Goal: Task Accomplishment & Management: Use online tool/utility

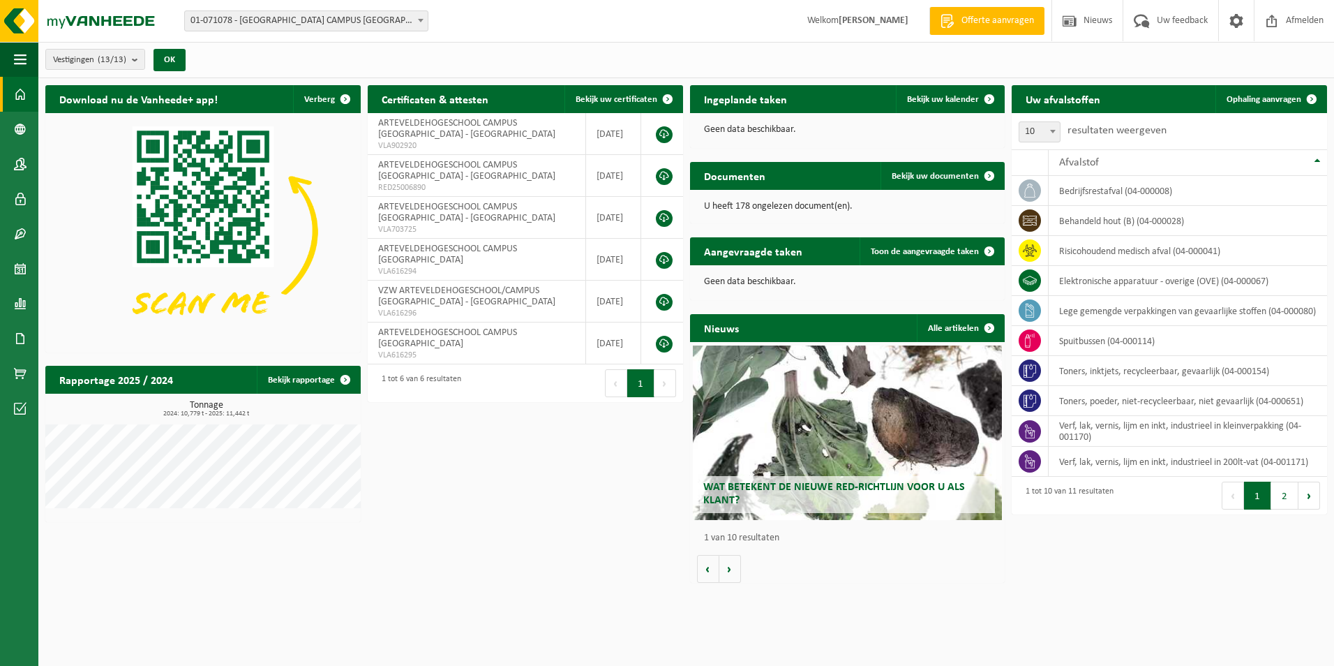
click at [422, 17] on span at bounding box center [421, 20] width 14 height 18
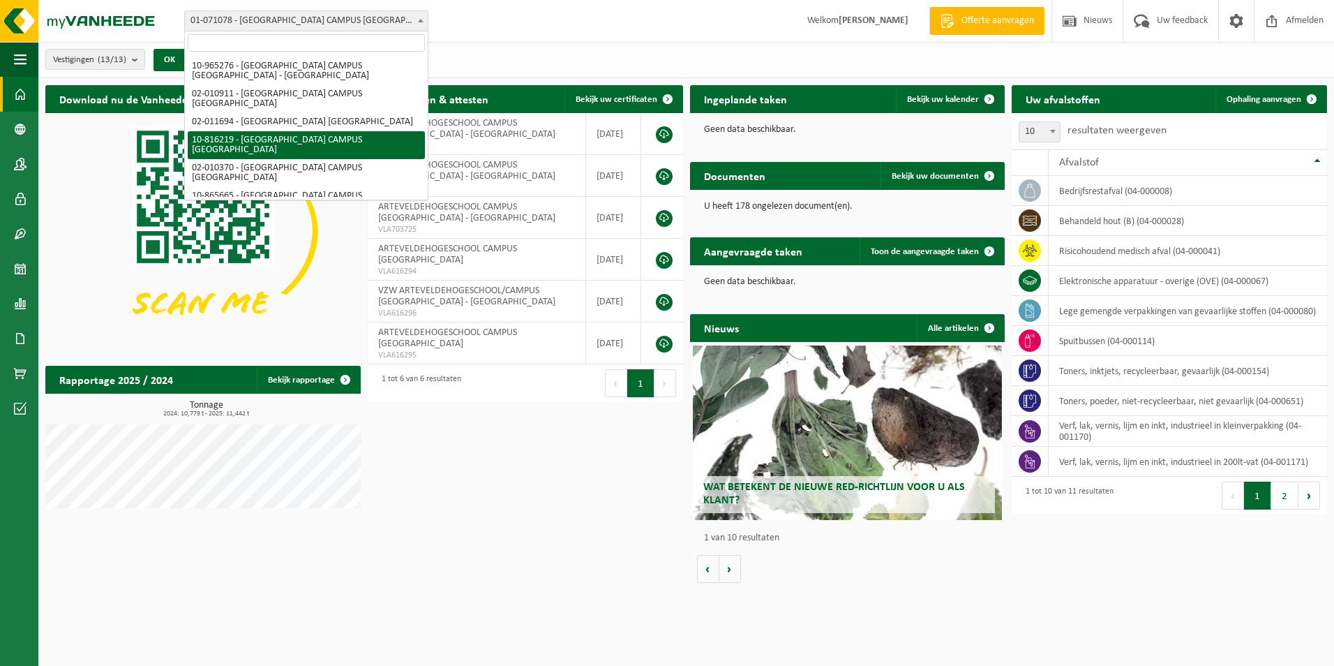
scroll to position [223, 0]
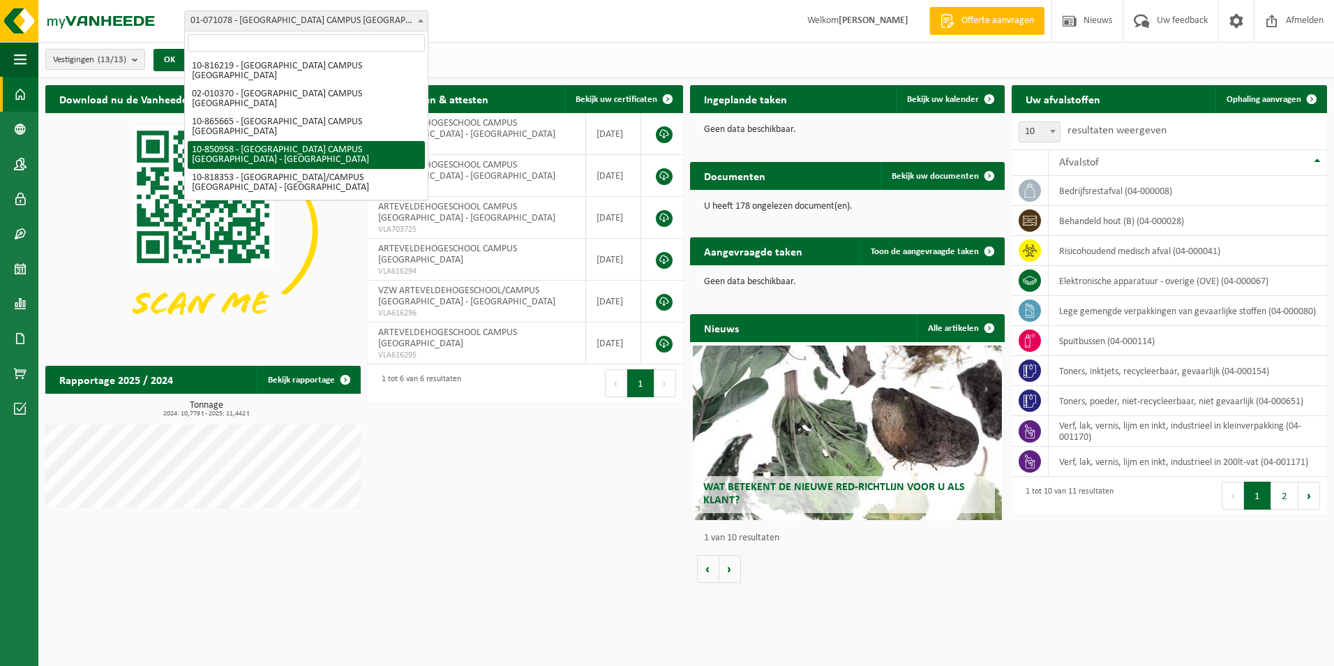
select select "96492"
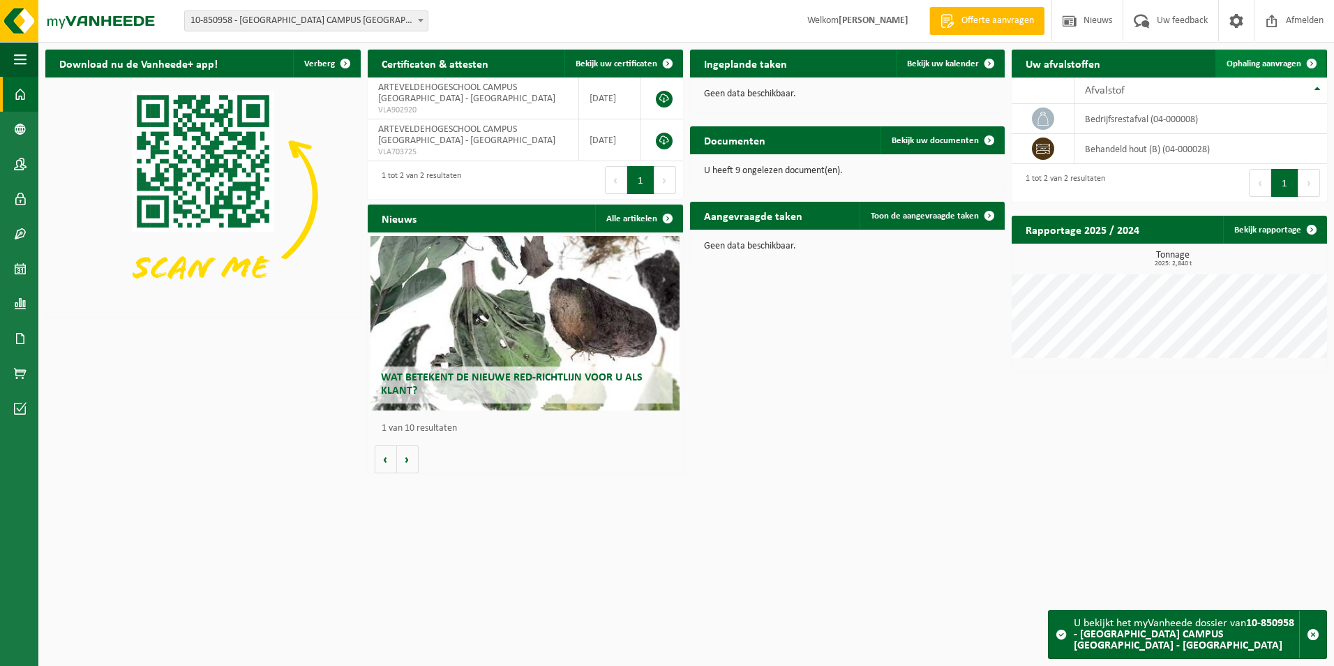
click at [1267, 67] on span "Ophaling aanvragen" at bounding box center [1264, 63] width 75 height 9
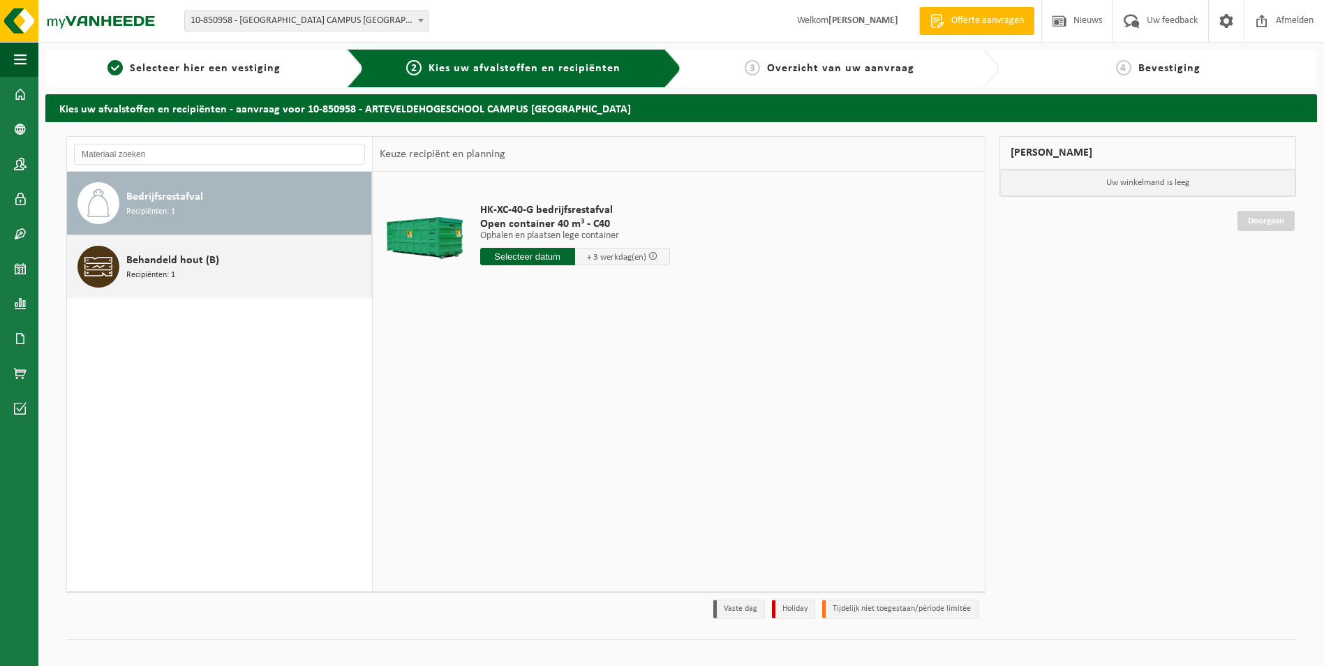
click at [233, 269] on div "Behandeld hout (B) Recipiënten: 1" at bounding box center [246, 267] width 241 height 42
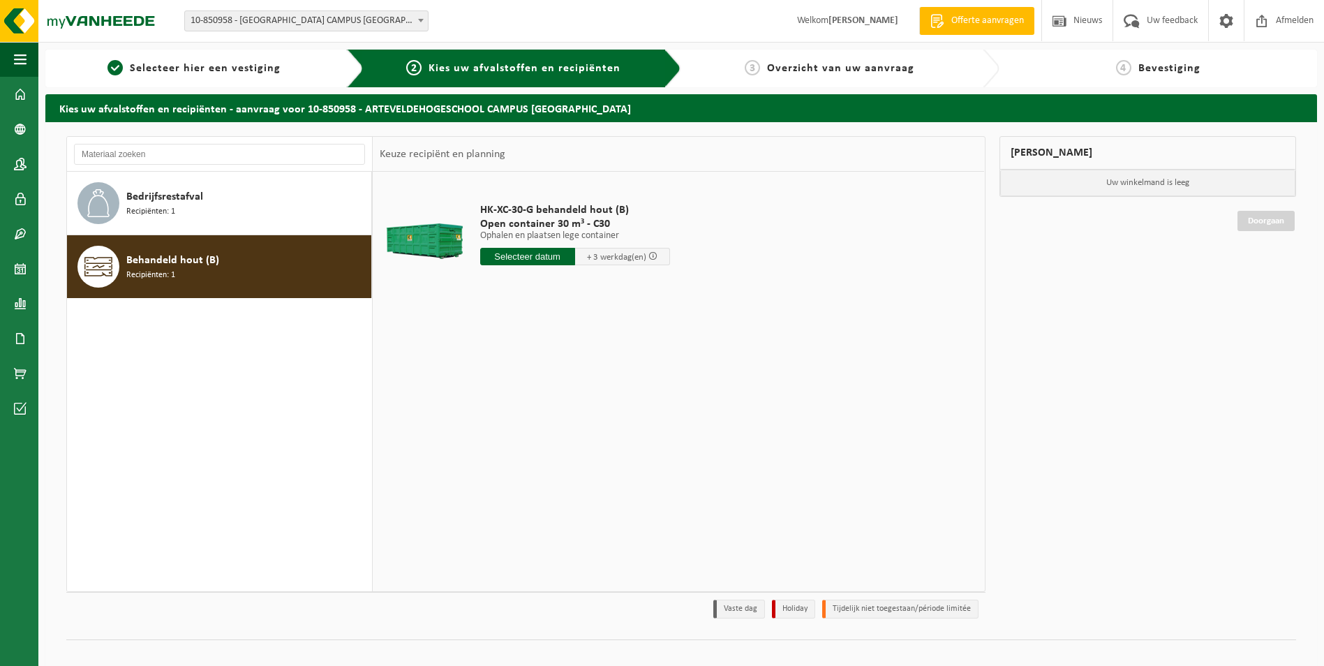
click at [538, 255] on input "text" at bounding box center [527, 256] width 95 height 17
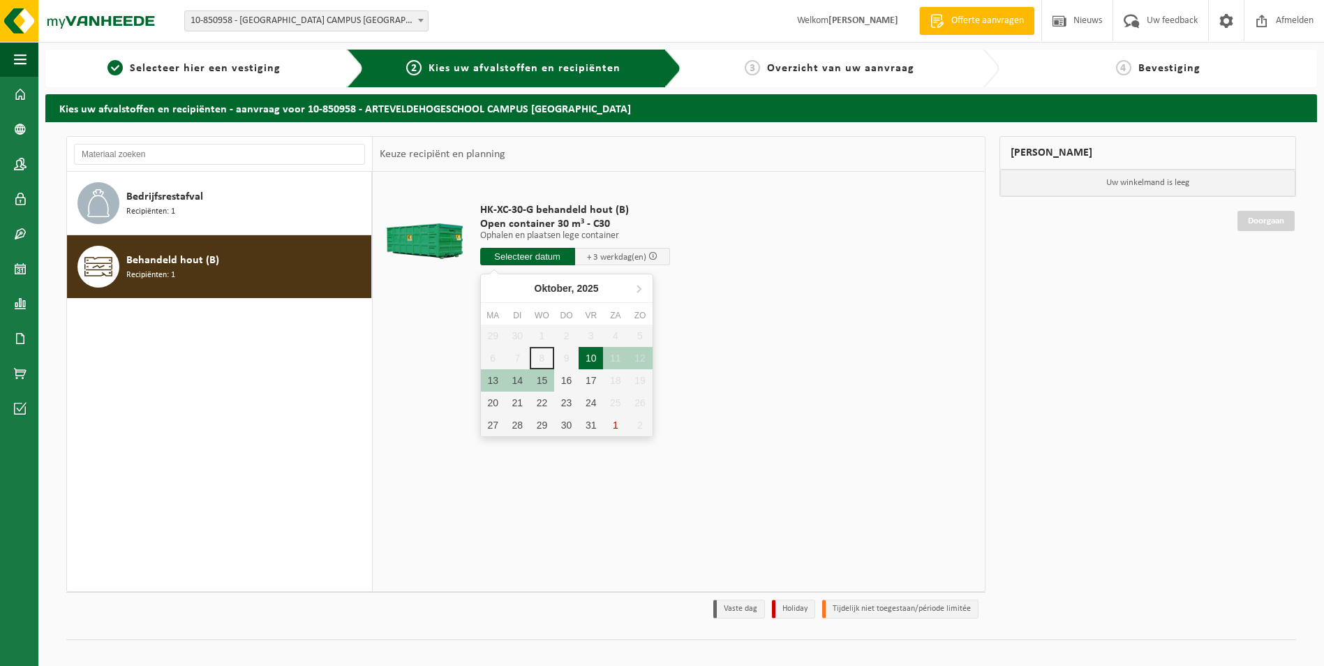
click at [587, 355] on div "10" at bounding box center [591, 358] width 24 height 22
type input "Van 2025-10-10"
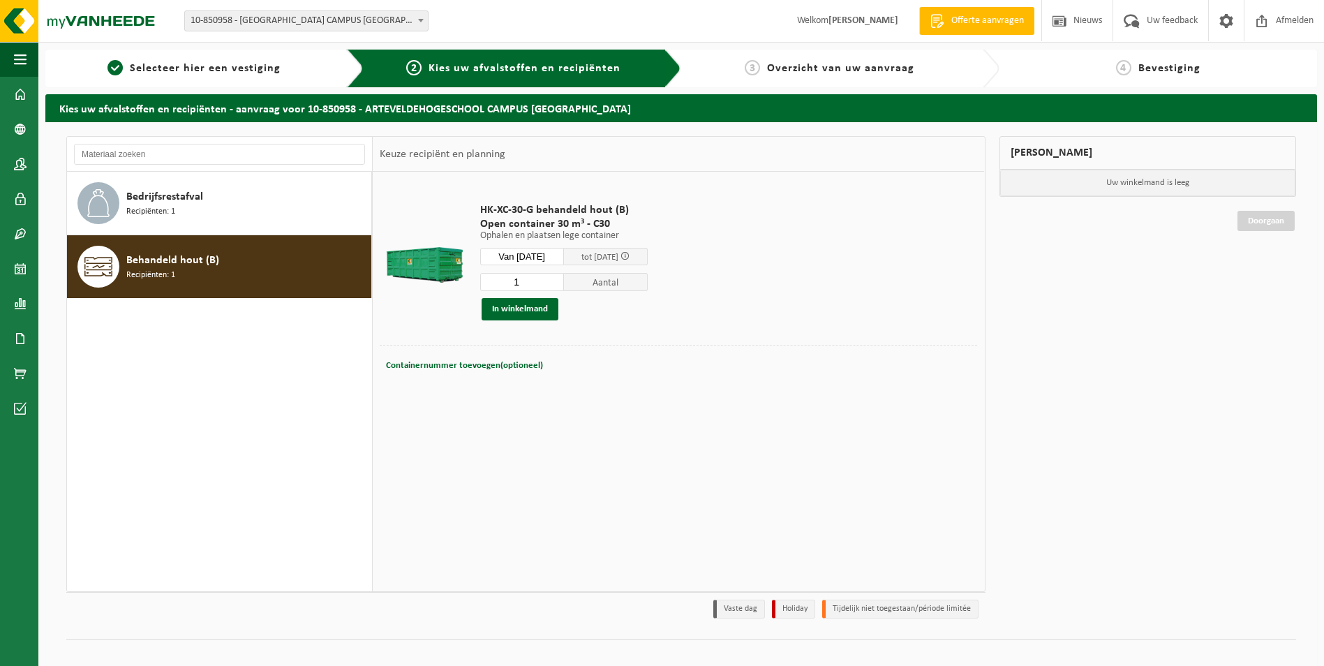
click at [590, 283] on span "Aantal" at bounding box center [606, 282] width 84 height 18
click at [503, 311] on button "In winkelmand" at bounding box center [520, 309] width 77 height 22
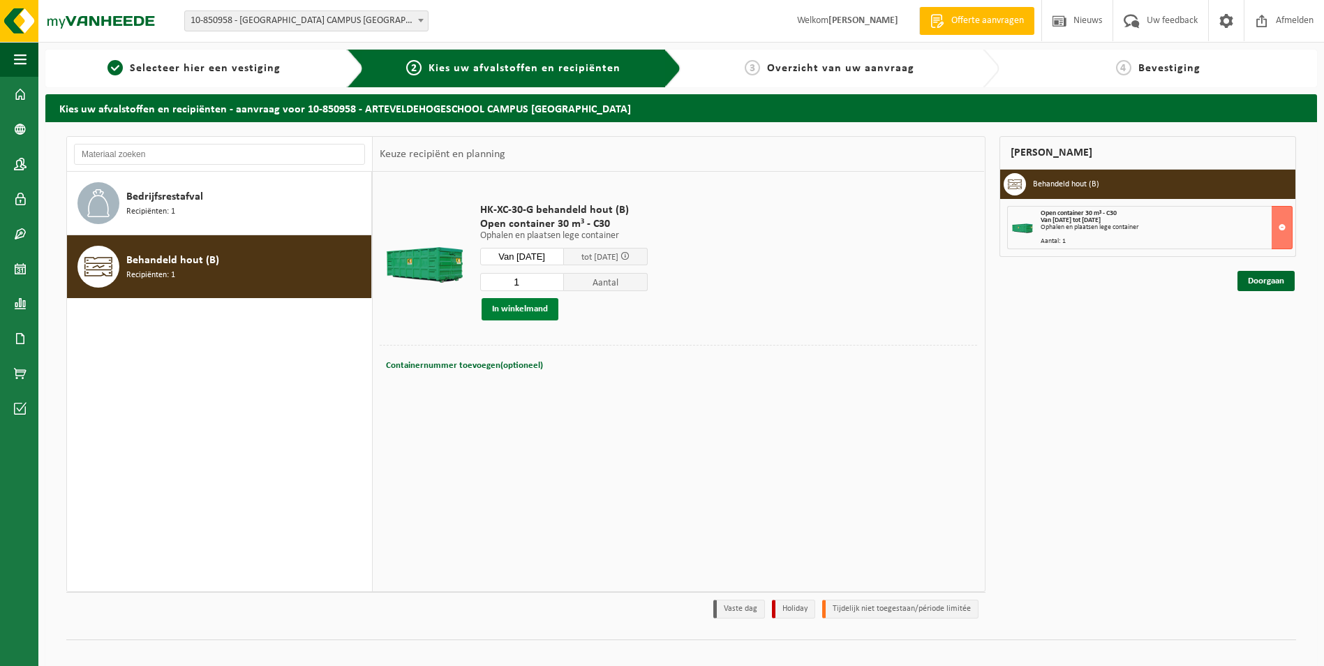
click at [512, 311] on button "In winkelmand" at bounding box center [520, 309] width 77 height 22
click at [1281, 223] on button at bounding box center [1282, 227] width 21 height 43
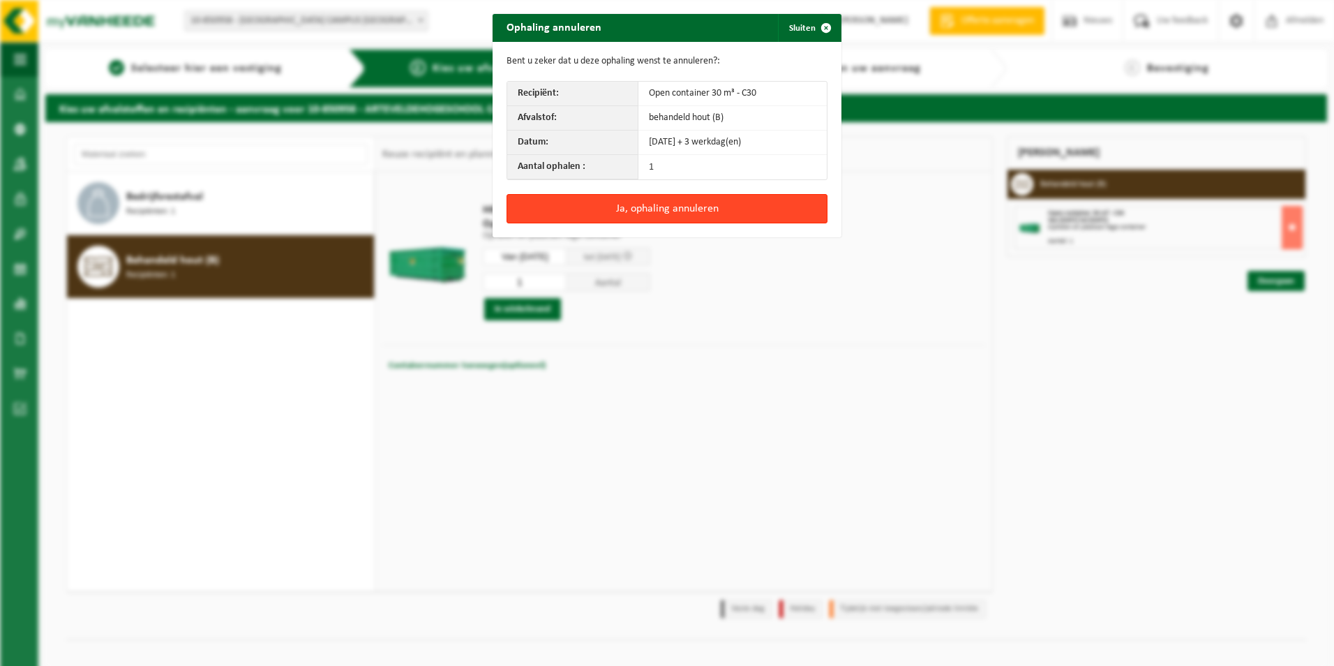
click at [674, 207] on button "Ja, ophaling annuleren" at bounding box center [667, 208] width 321 height 29
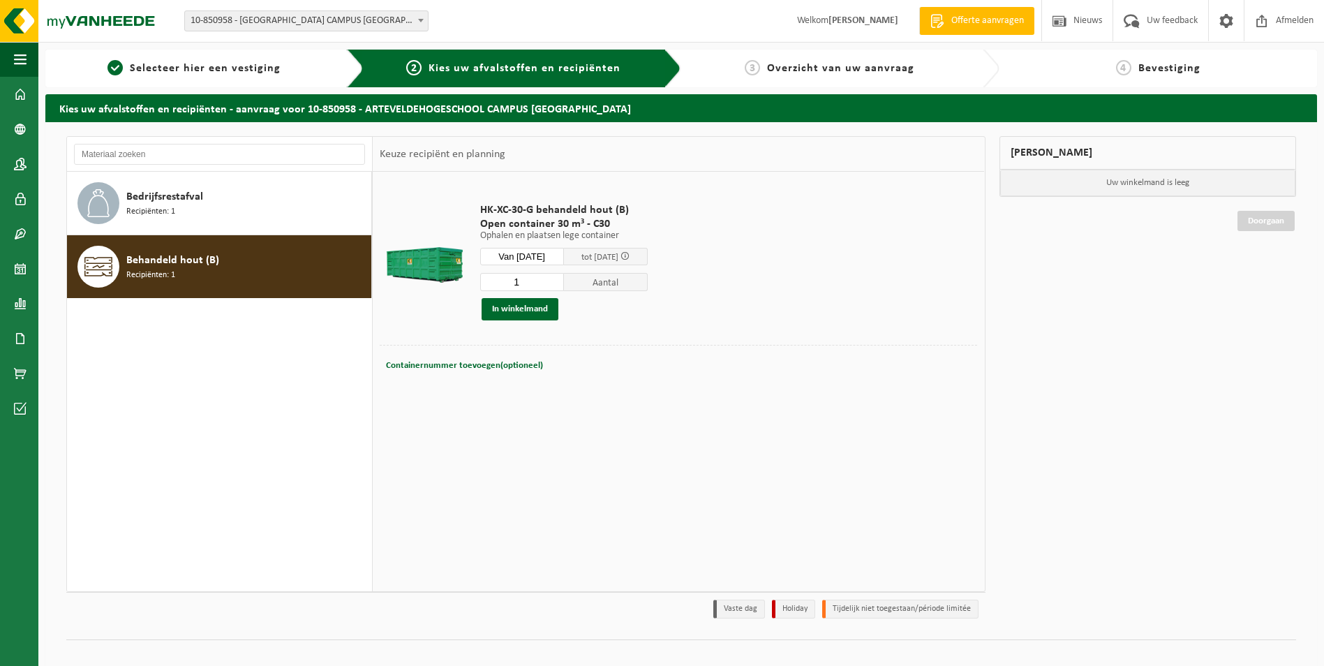
click at [630, 257] on span at bounding box center [624, 255] width 9 height 9
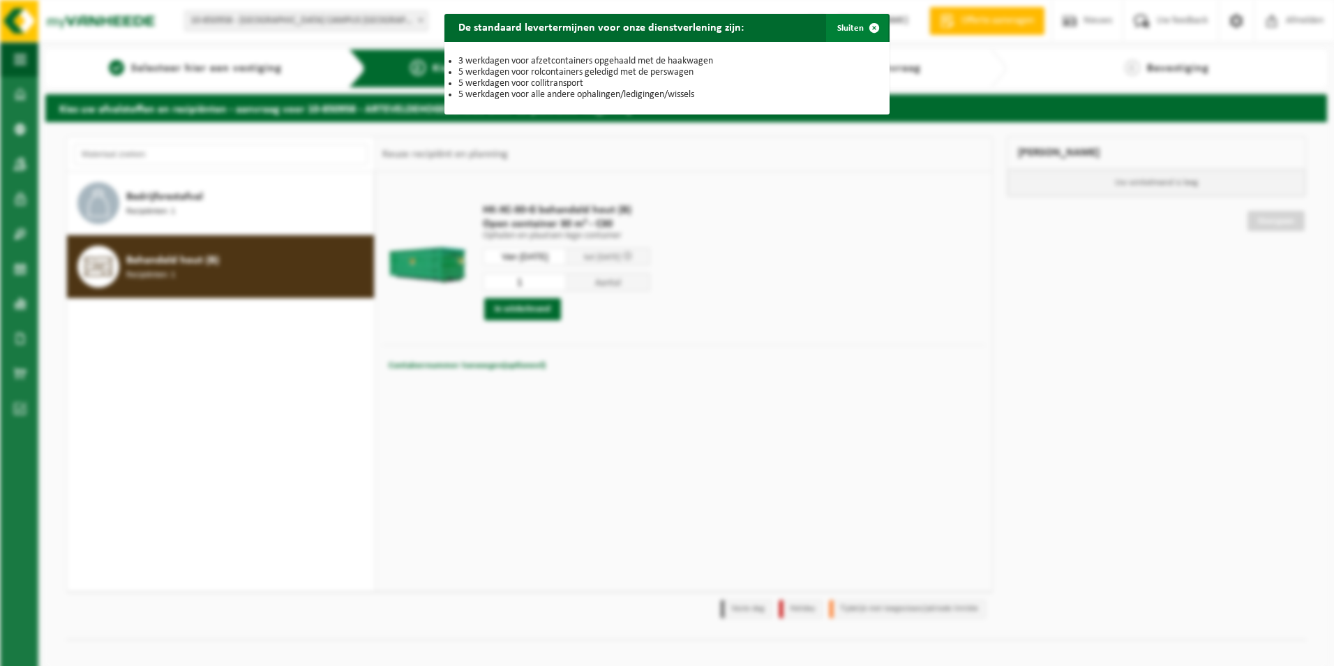
click at [867, 24] on span "button" at bounding box center [875, 28] width 28 height 28
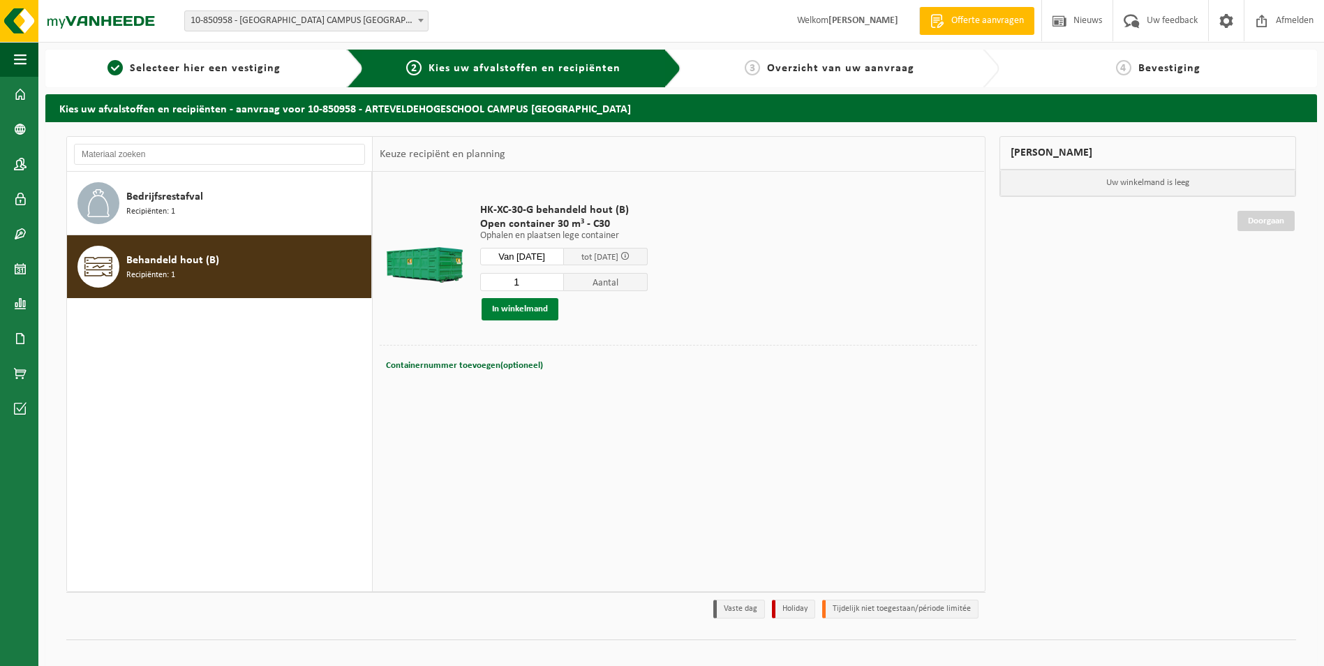
click at [521, 306] on button "In winkelmand" at bounding box center [520, 309] width 77 height 22
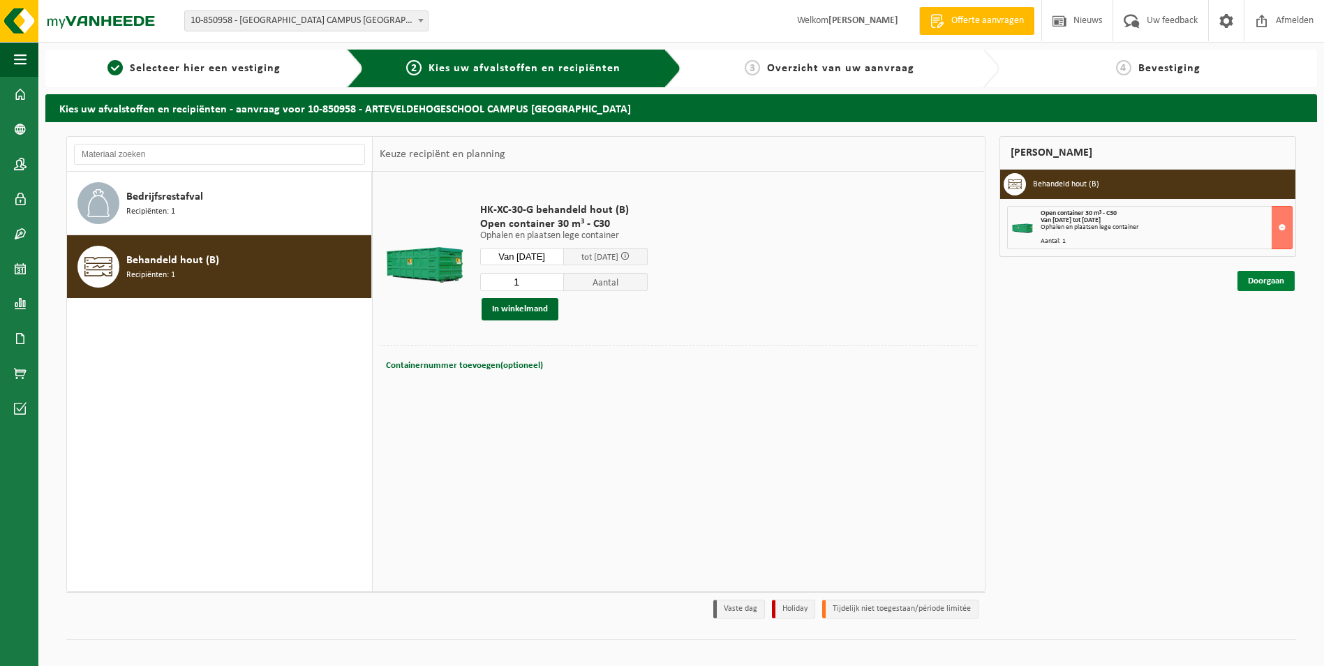
click at [1255, 283] on link "Doorgaan" at bounding box center [1265, 281] width 57 height 20
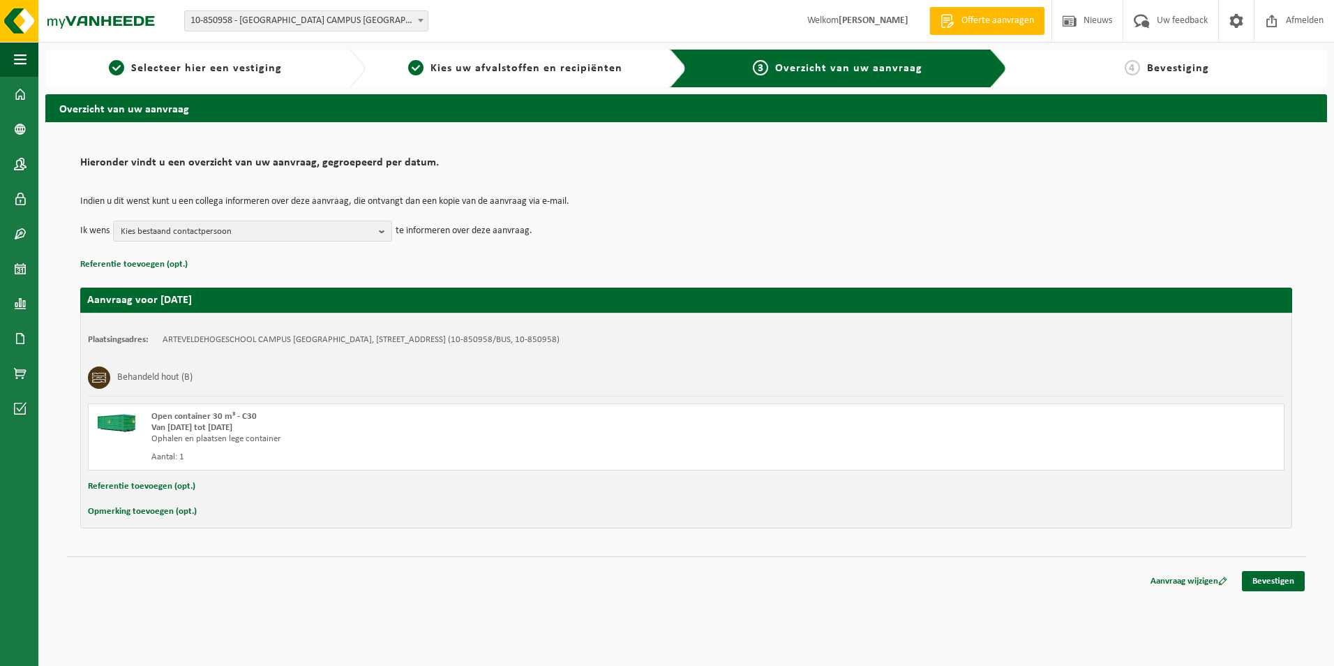
click at [123, 507] on button "Opmerking toevoegen (opt.)" at bounding box center [142, 512] width 109 height 18
click at [230, 514] on input "text" at bounding box center [713, 513] width 1115 height 21
type input "ENKEL AFHALEN, GEEN NIEUWE LEGE PLAATSEN!"
click at [1277, 582] on link "Bevestigen" at bounding box center [1273, 584] width 63 height 20
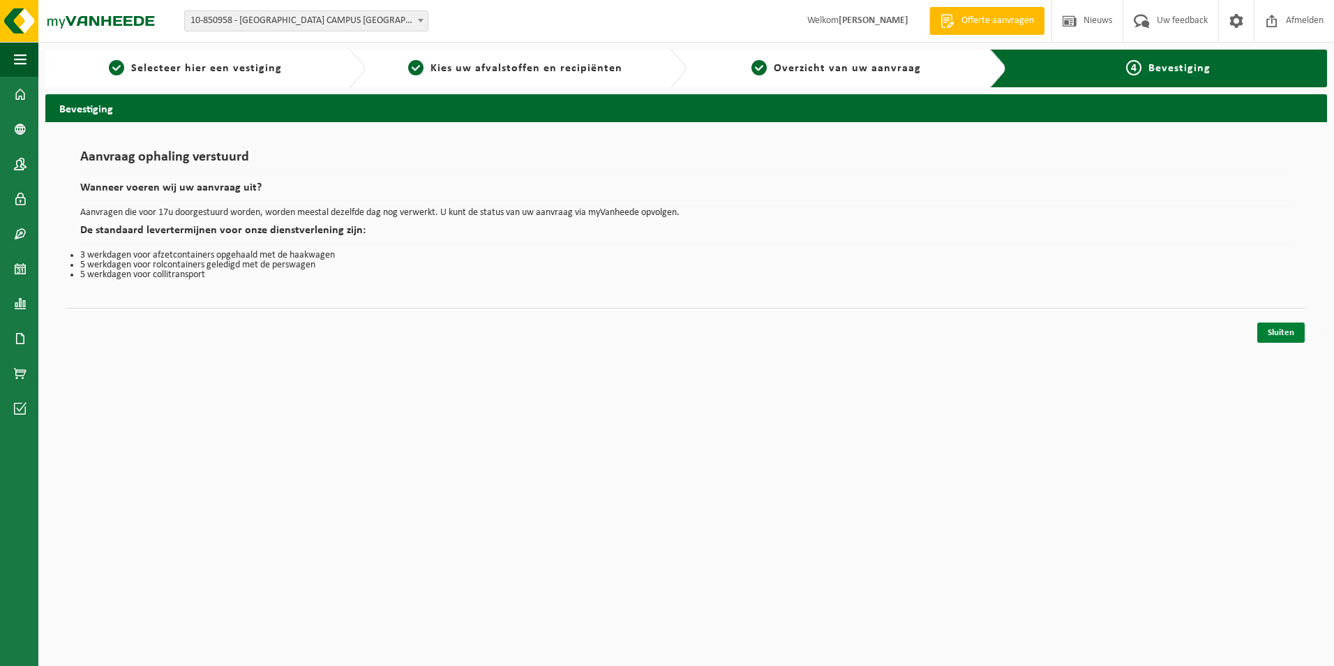
click at [1280, 332] on link "Sluiten" at bounding box center [1281, 332] width 47 height 20
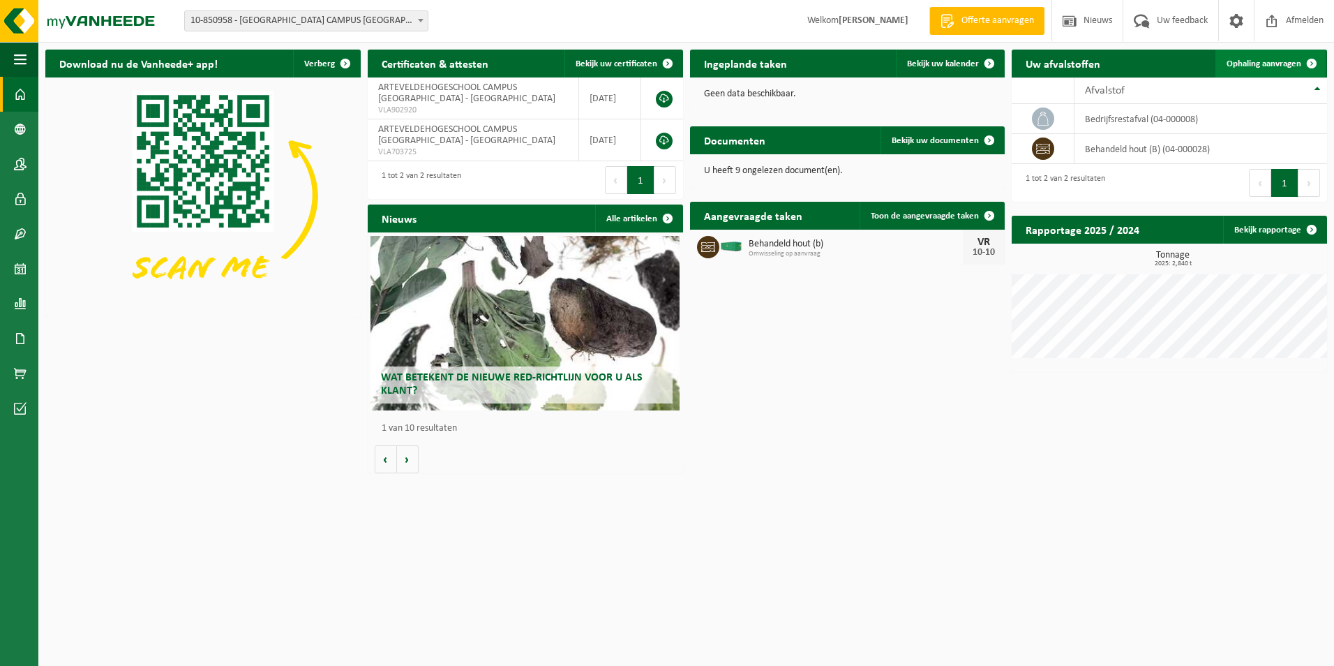
click at [1258, 61] on span "Ophaling aanvragen" at bounding box center [1264, 63] width 75 height 9
click at [1264, 63] on span "Ophaling aanvragen" at bounding box center [1264, 63] width 75 height 9
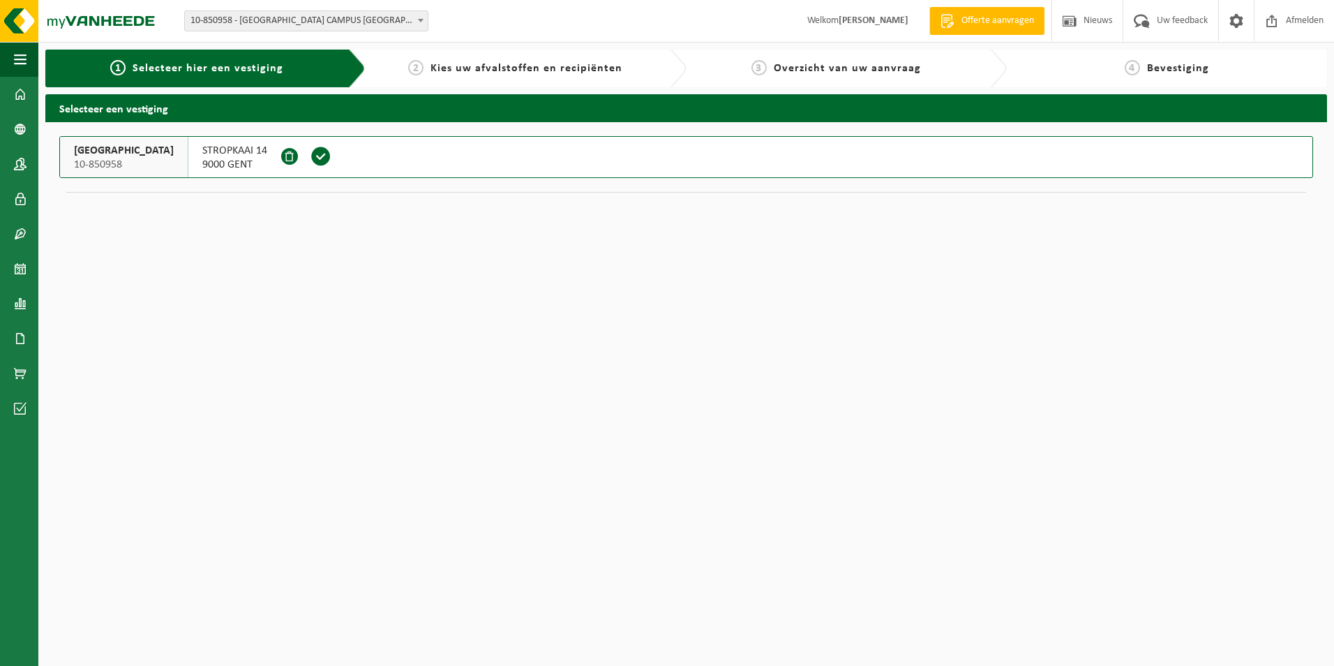
click at [332, 154] on span at bounding box center [321, 156] width 21 height 21
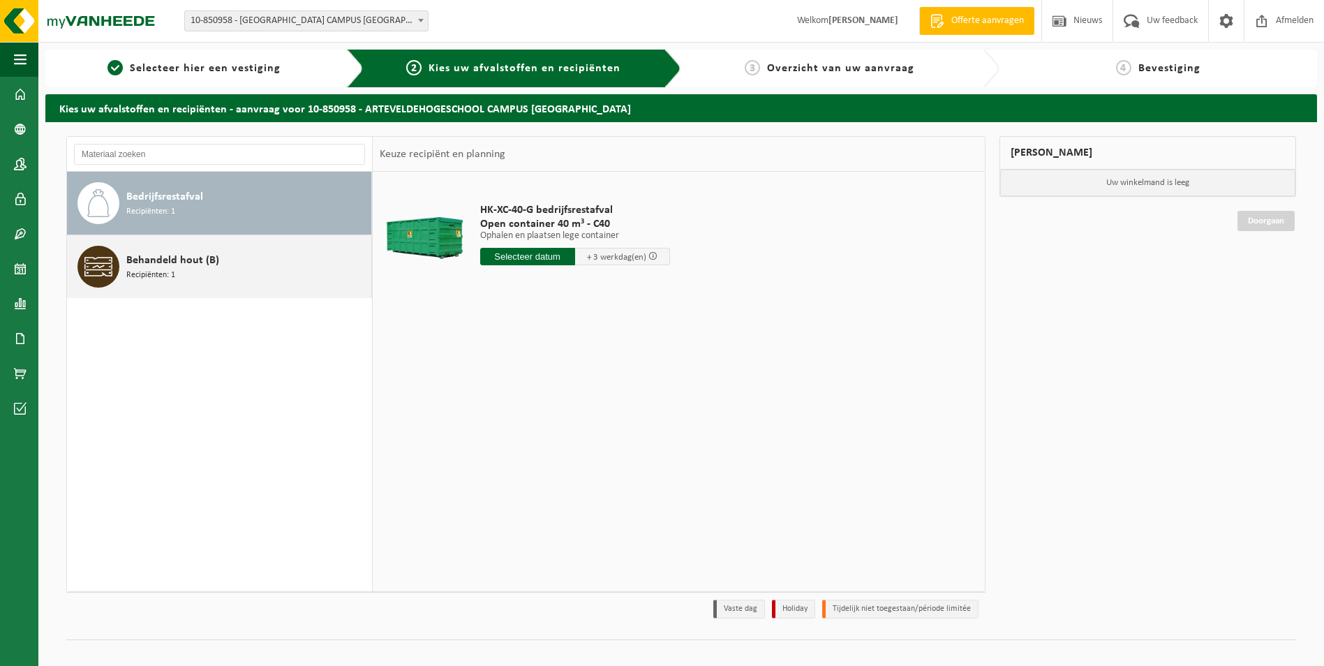
click at [246, 271] on div "Behandeld hout (B) Recipiënten: 1" at bounding box center [246, 267] width 241 height 42
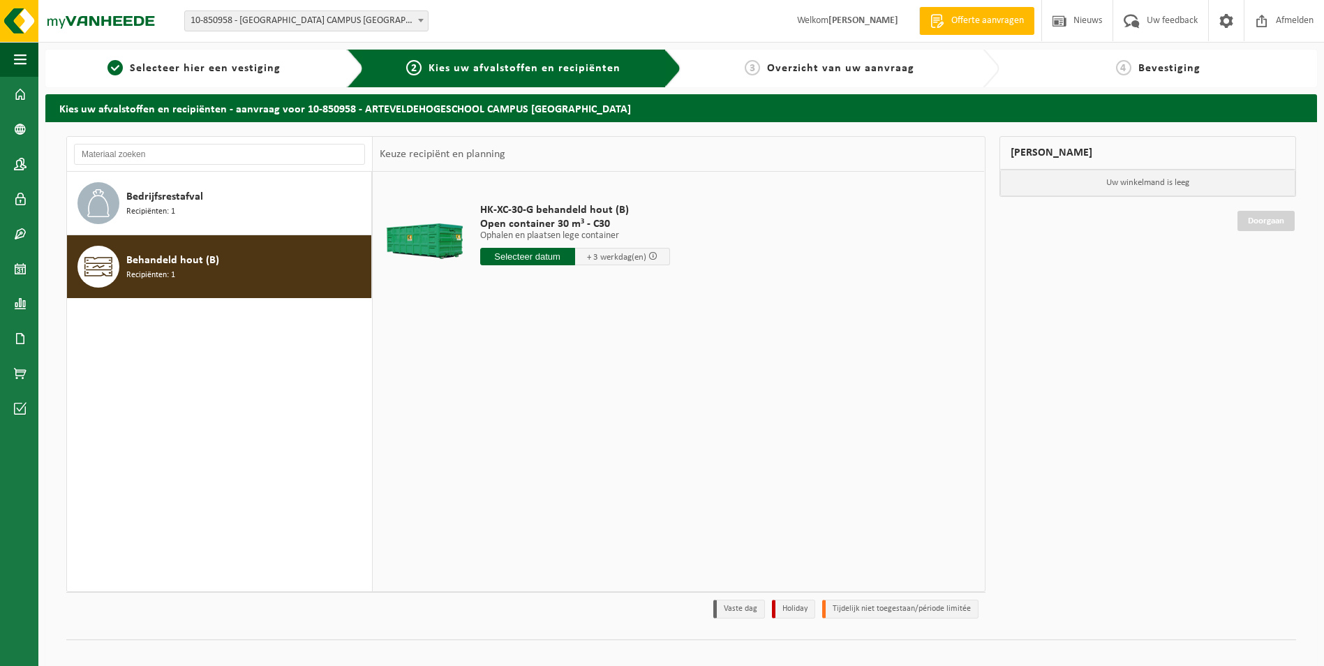
click at [527, 237] on p "Ophalen en plaatsen lege container" at bounding box center [575, 236] width 190 height 10
click at [520, 255] on input "text" at bounding box center [527, 256] width 95 height 17
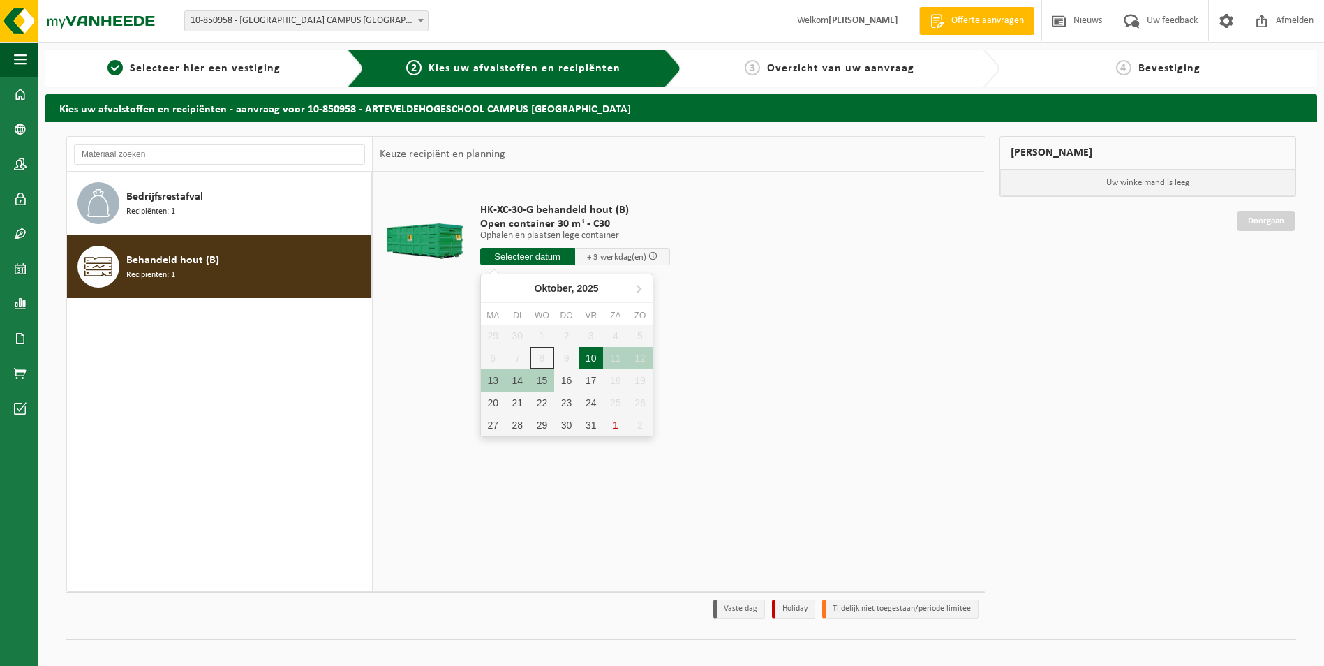
click at [589, 358] on div "10" at bounding box center [591, 358] width 24 height 22
type input "Van 2025-10-10"
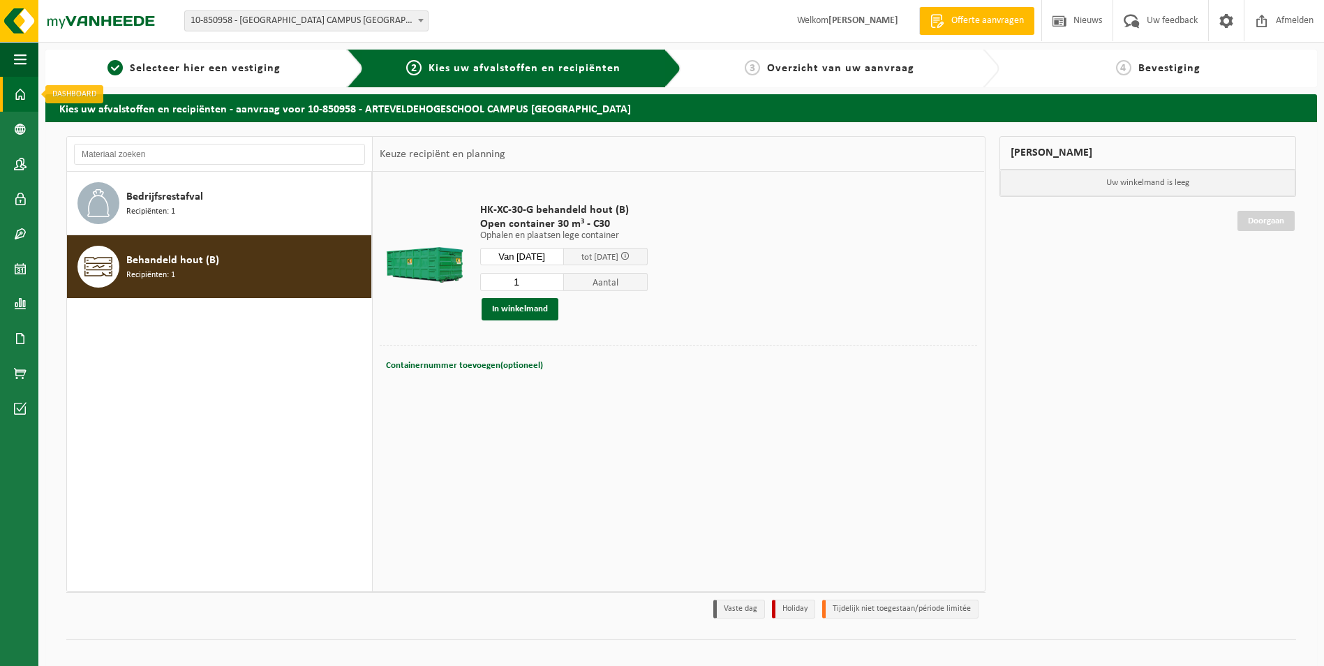
click at [20, 90] on span at bounding box center [20, 94] width 13 height 35
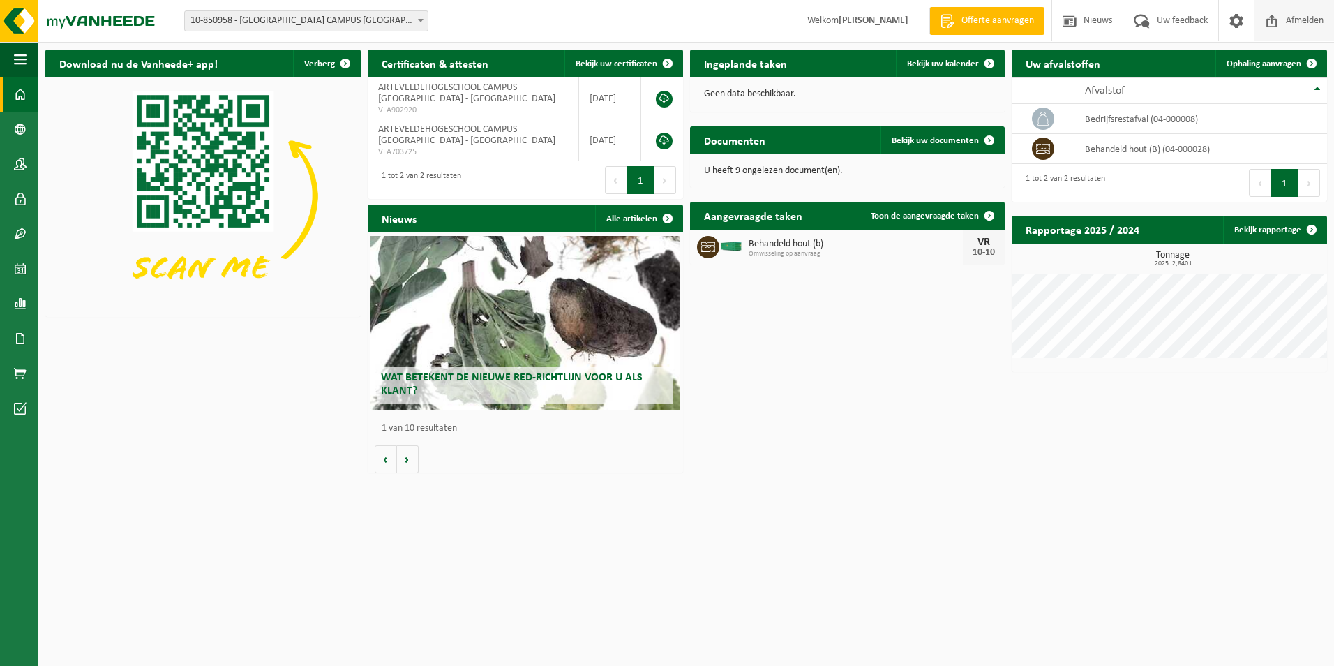
click at [1288, 18] on span "Afmelden" at bounding box center [1305, 20] width 45 height 41
